Goal: Task Accomplishment & Management: Manage account settings

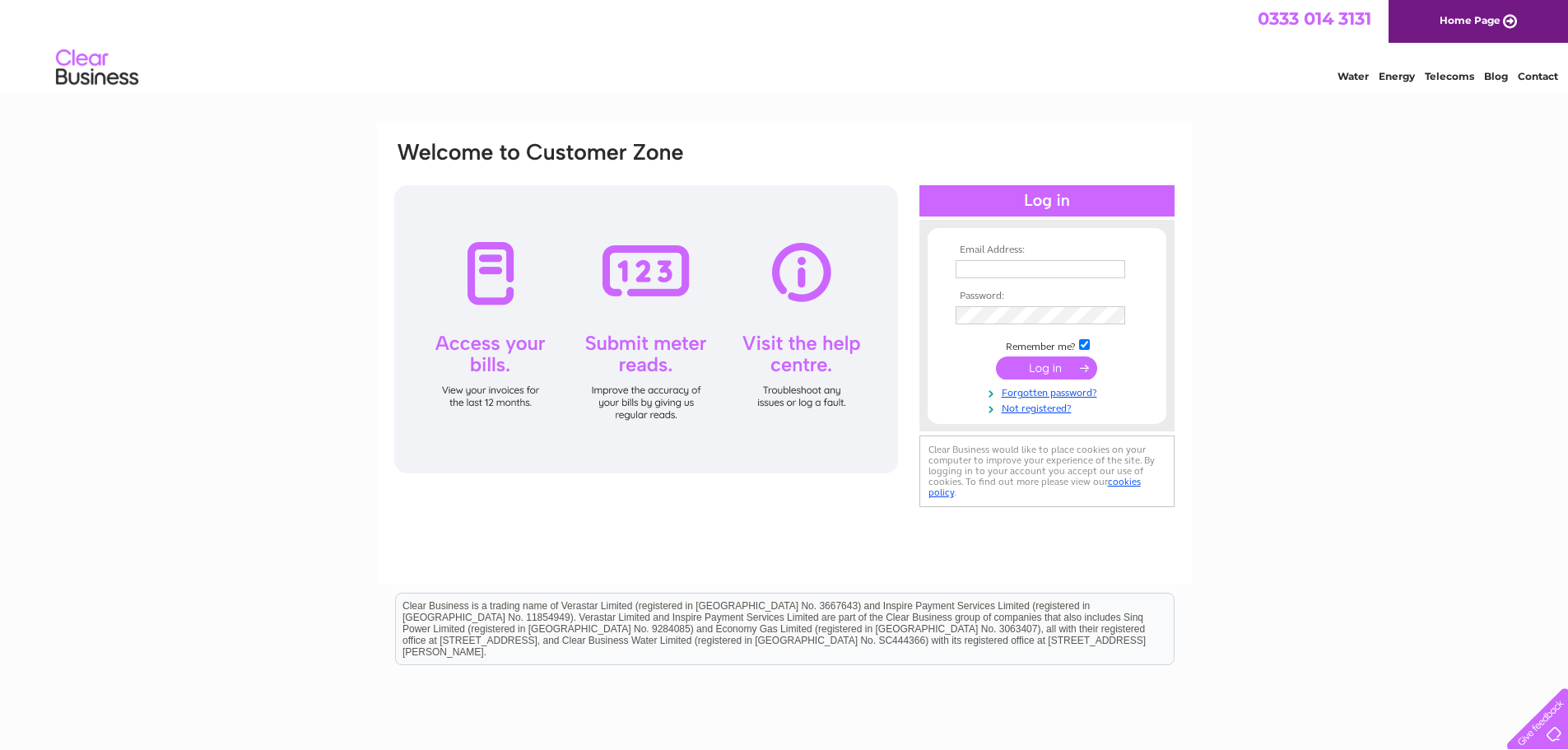
type input "james.robinson@goalsev.com"
click at [1046, 375] on input "submit" at bounding box center [1047, 368] width 101 height 23
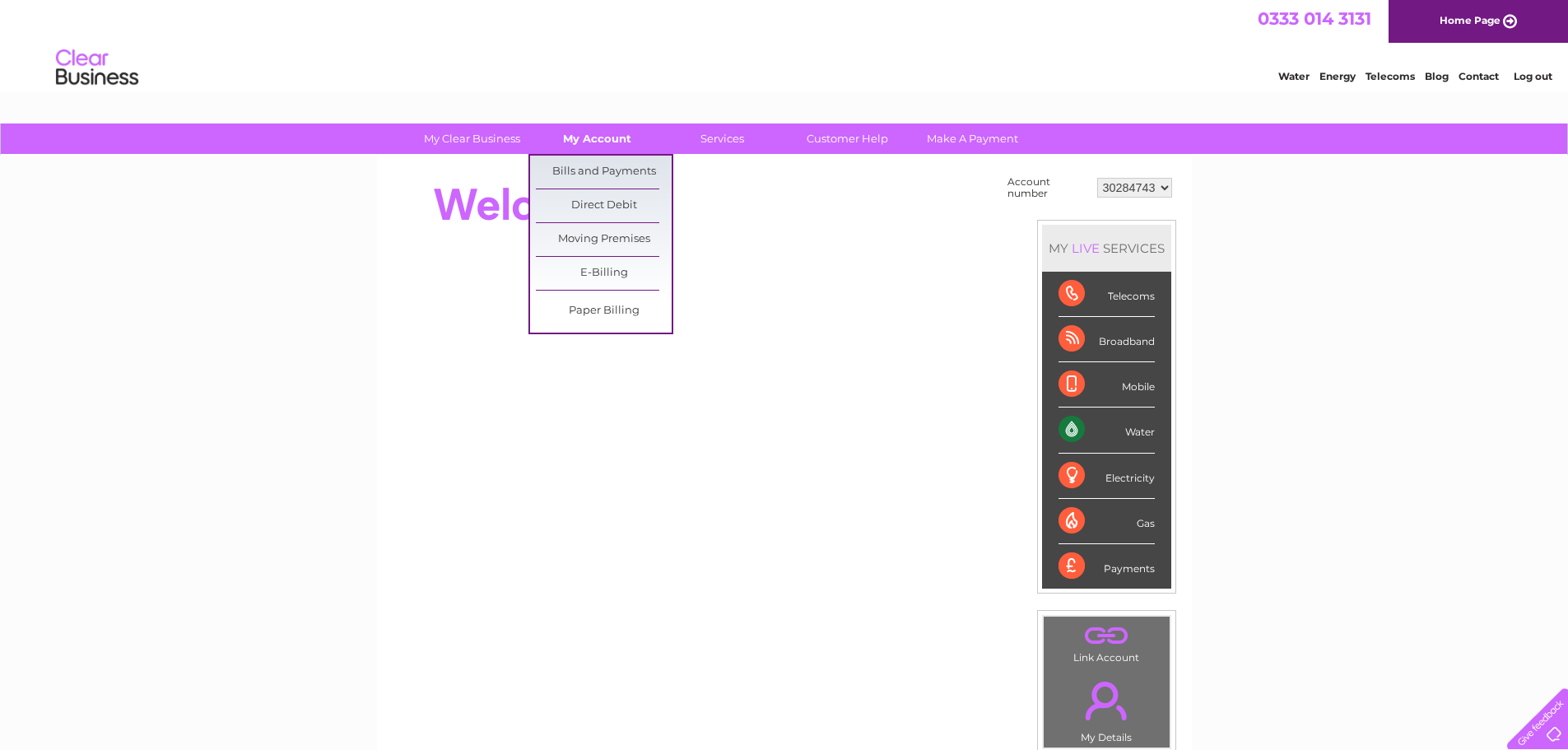
click at [583, 138] on link "My Account" at bounding box center [598, 138] width 136 height 31
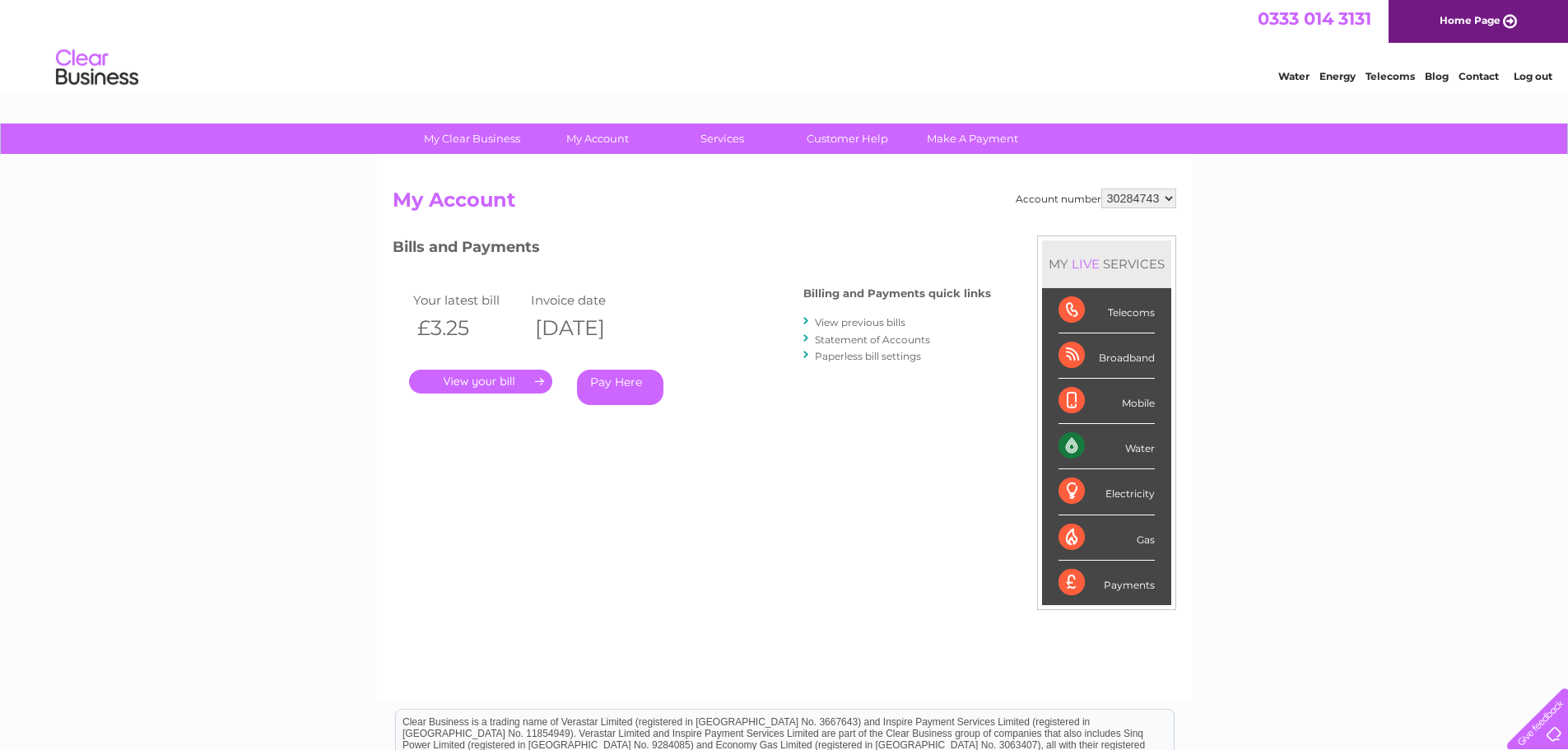
click at [841, 340] on link "Statement of Accounts" at bounding box center [872, 339] width 115 height 12
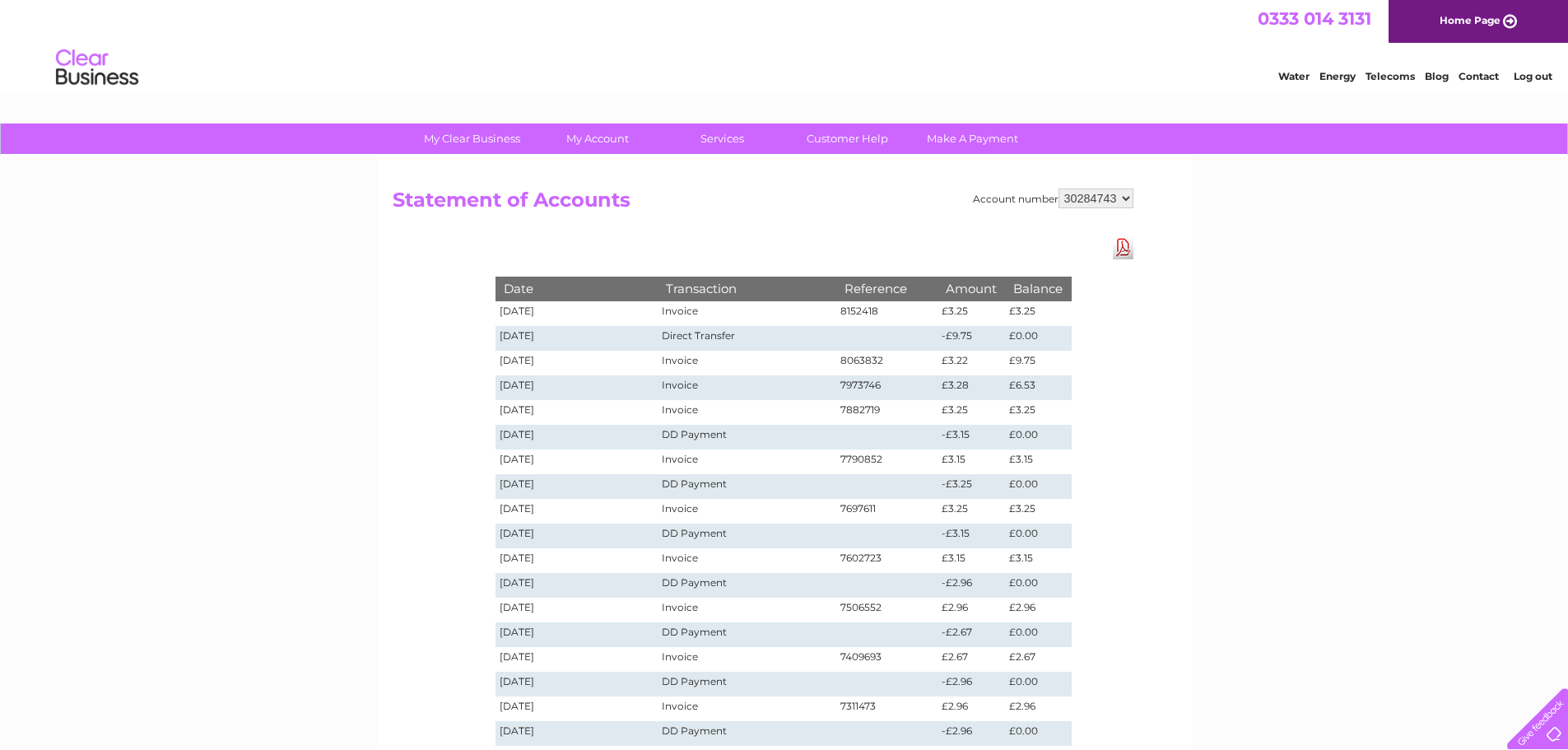
click at [1122, 244] on link "Download Pdf" at bounding box center [1123, 247] width 21 height 24
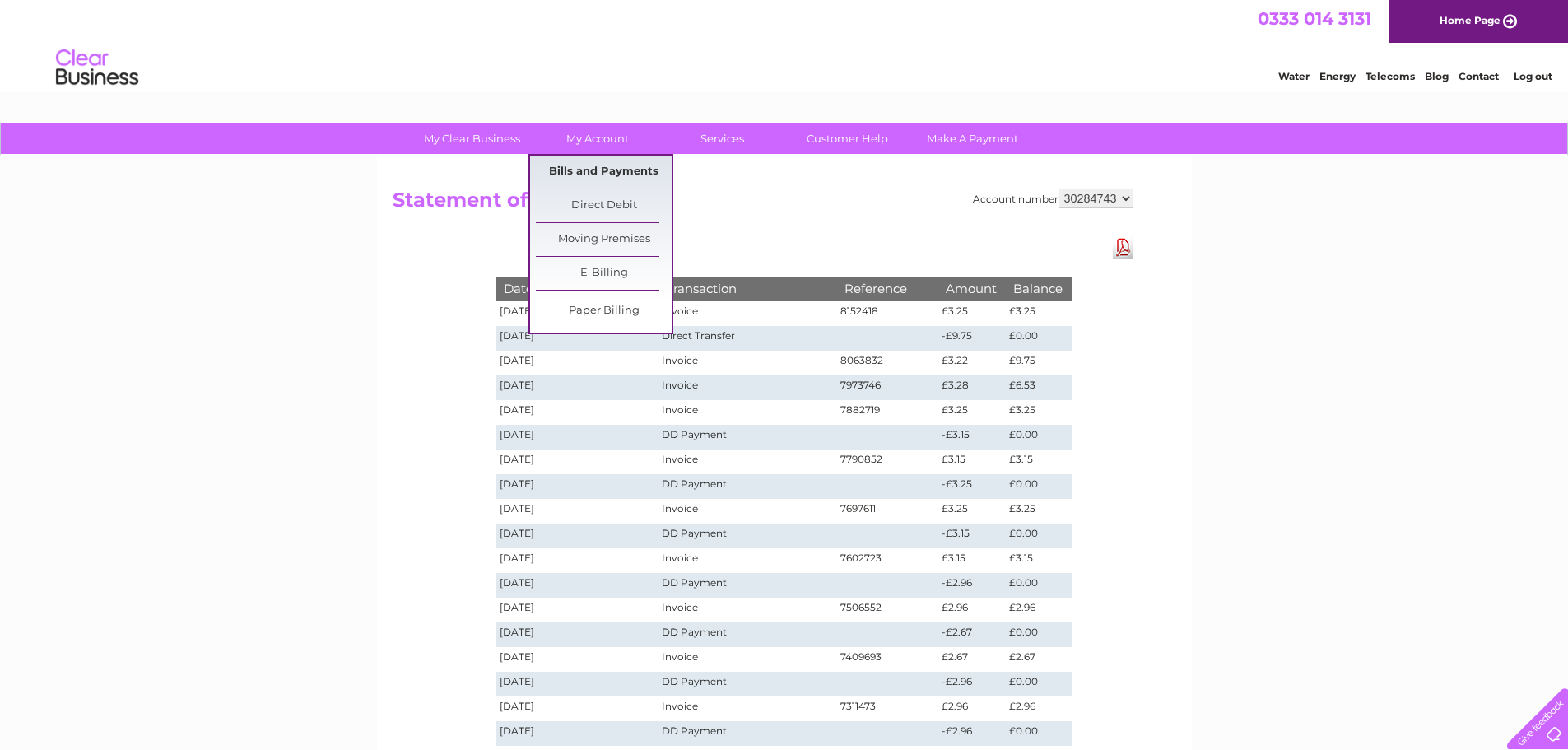
click at [605, 172] on link "Bills and Payments" at bounding box center [604, 172] width 136 height 33
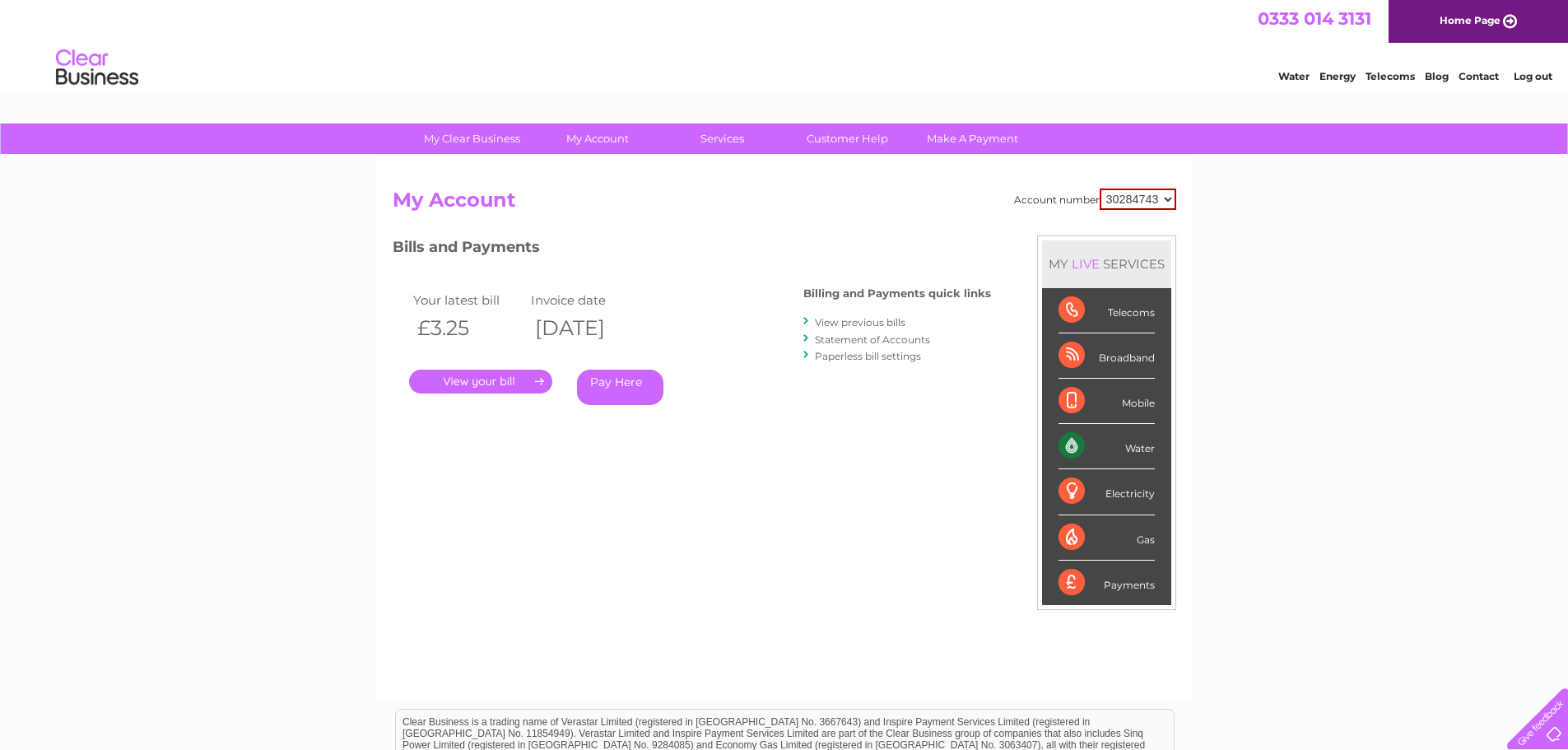
click at [494, 385] on link "." at bounding box center [481, 381] width 143 height 24
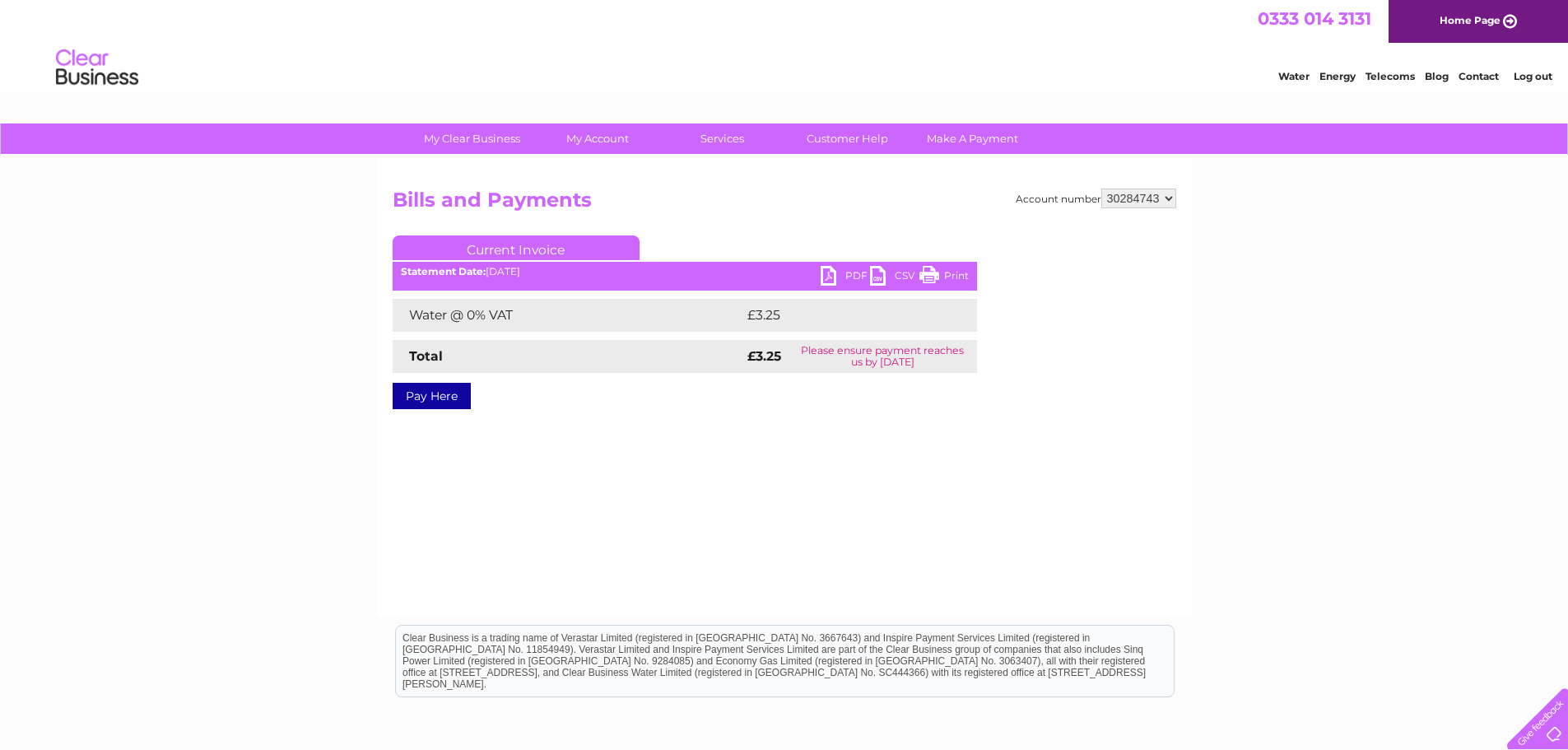
click at [932, 281] on link "Print" at bounding box center [944, 278] width 50 height 24
